Goal: Find specific page/section: Find specific page/section

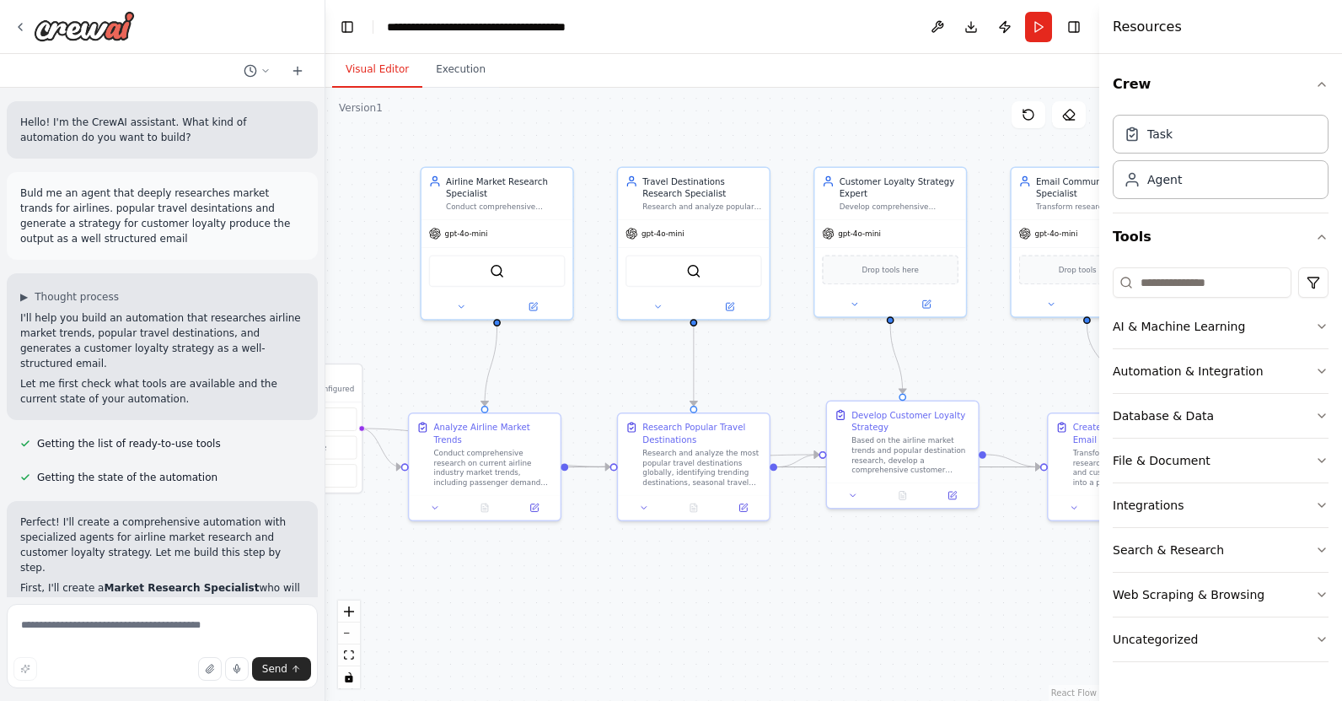
click at [100, 31] on img at bounding box center [84, 26] width 101 height 30
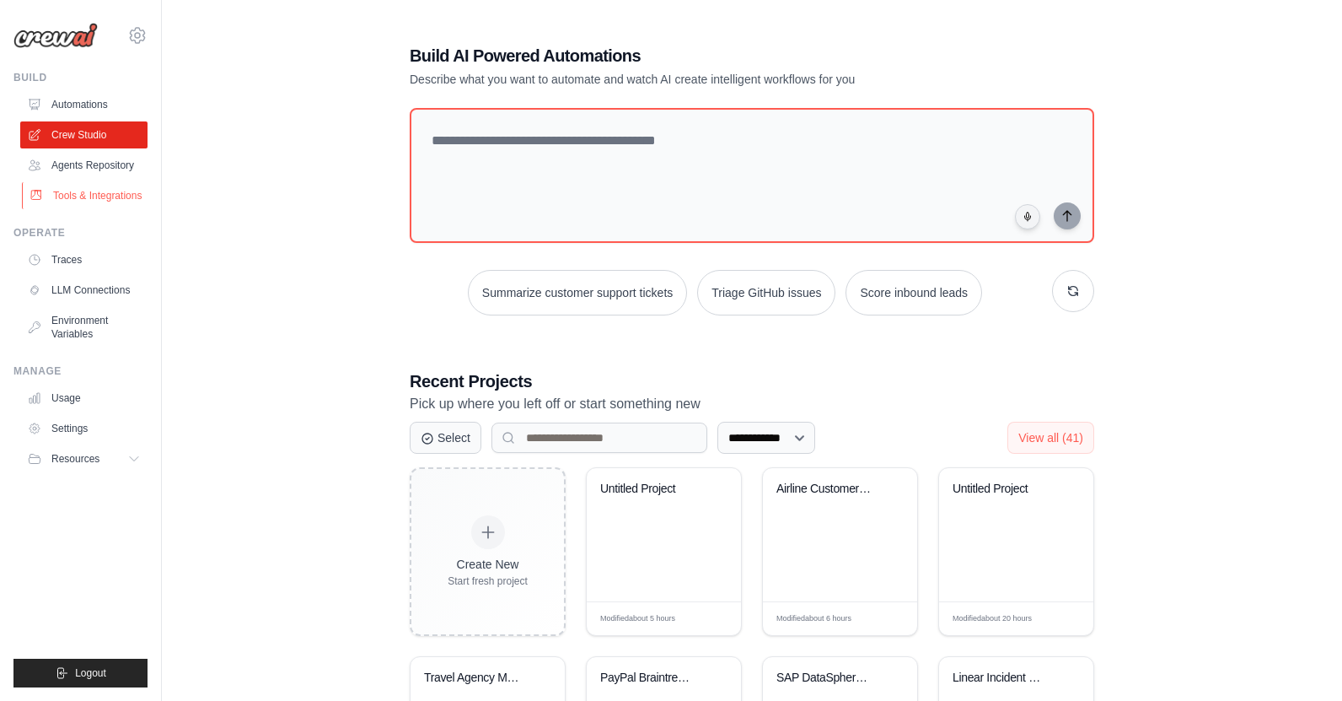
click at [94, 191] on link "Tools & Integrations" at bounding box center [85, 195] width 127 height 27
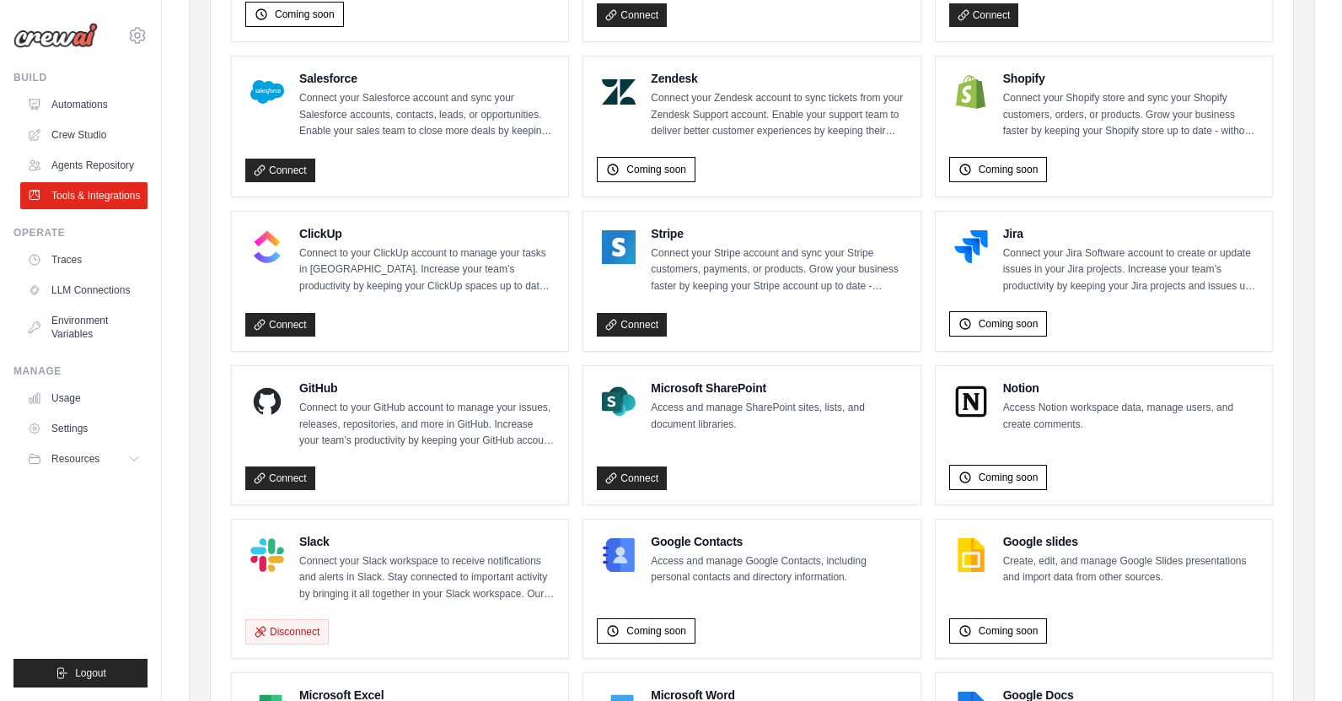
scroll to position [751, 0]
